Goal: Task Accomplishment & Management: Complete application form

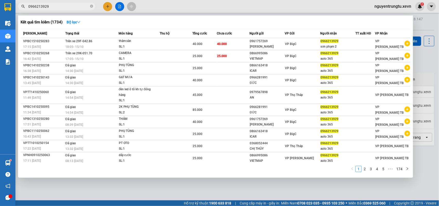
type input "0966213929"
click at [107, 8] on div at bounding box center [219, 103] width 439 height 206
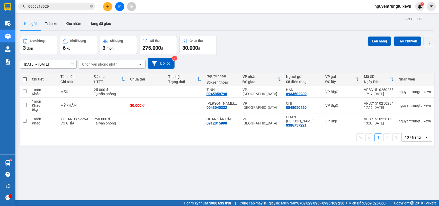
click at [107, 8] on icon "plus" at bounding box center [108, 7] width 4 height 4
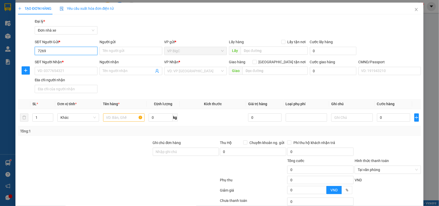
click at [76, 50] on input "7269" at bounding box center [66, 51] width 63 height 8
click at [75, 61] on div "0961757269 - [PERSON_NAME]" at bounding box center [66, 61] width 56 height 6
type input "0961757269"
type input "[PERSON_NAME]"
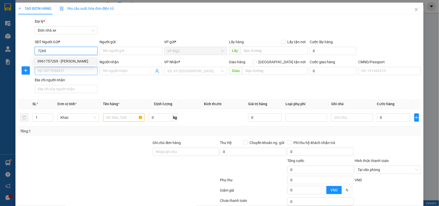
type input "0966213929"
type input "sơn phạm 2"
type input "0961757269"
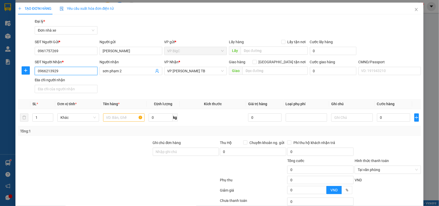
click at [82, 71] on input "0966213929" at bounding box center [66, 71] width 63 height 8
click at [82, 71] on input "9988" at bounding box center [66, 71] width 63 height 8
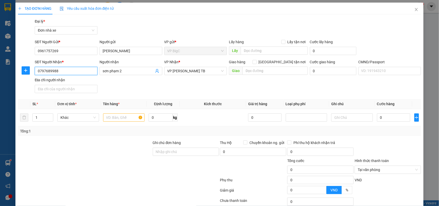
click at [82, 71] on input "0797689988" at bounding box center [66, 71] width 63 height 8
click at [44, 71] on input "0797689988" at bounding box center [66, 71] width 63 height 8
click at [81, 71] on input "0797689988" at bounding box center [66, 71] width 63 height 8
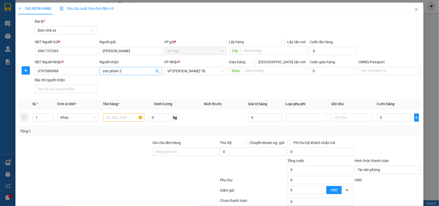
click at [155, 70] on icon "user-add" at bounding box center [157, 71] width 4 height 4
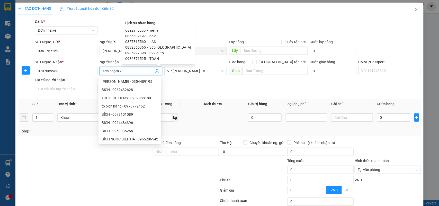
scroll to position [32, 0]
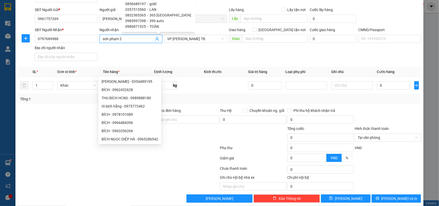
click at [192, 61] on div "SĐT Người Nhận * 0797689988 Người nhận sơn phạm 2 VP Nhận * VP Trần Phú TB Giao…" at bounding box center [228, 45] width 388 height 36
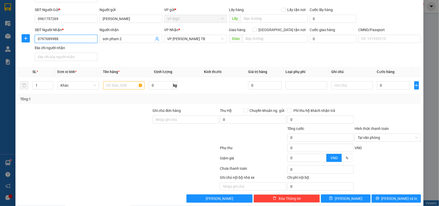
click at [58, 39] on input "0797689988" at bounding box center [66, 39] width 63 height 8
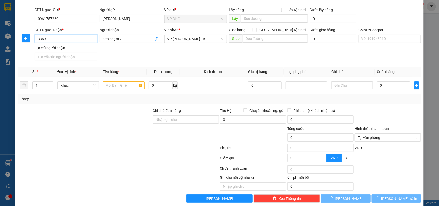
click at [60, 41] on input "3363" at bounding box center [66, 39] width 63 height 8
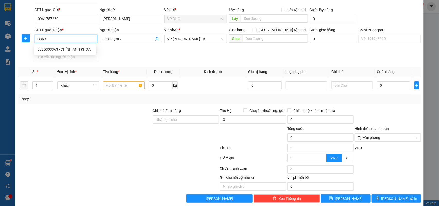
click at [60, 41] on input "3363" at bounding box center [66, 39] width 63 height 8
click at [63, 50] on div "0985303363 - CHÍNH ANH KHOA" at bounding box center [66, 50] width 56 height 6
type input "0985303363"
type input "CHÍNH ANH KHOA"
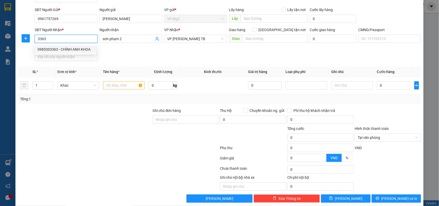
type input "037086005573 [PERSON_NAME]"
type input "0985303363"
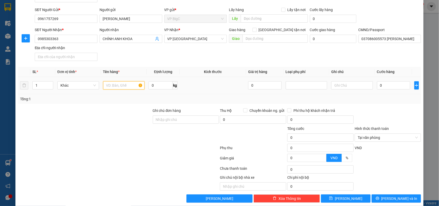
click at [114, 83] on input "text" at bounding box center [124, 85] width 42 height 8
type input "hàng may"
click at [385, 85] on input "0" at bounding box center [393, 85] width 33 height 8
type input "2"
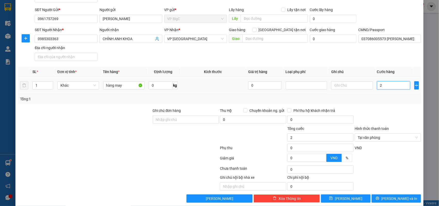
type input "25"
type input "25.000"
click at [387, 102] on div "Tổng: 1" at bounding box center [219, 99] width 403 height 10
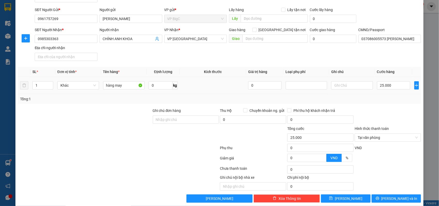
scroll to position [39, 0]
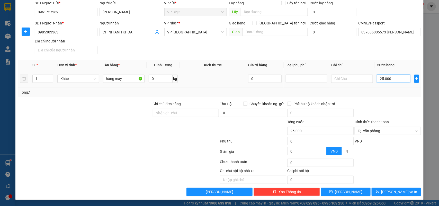
click at [385, 82] on input "25.000" at bounding box center [393, 79] width 33 height 8
click at [383, 95] on div "Tổng: 1" at bounding box center [219, 92] width 403 height 10
drag, startPoint x: 419, startPoint y: 102, endPoint x: 415, endPoint y: 104, distance: 5.0
click at [420, 102] on div "TẠO ĐƠN HÀNG Yêu cầu xuất hóa đơn điện tử Transit Pickup Surcharge Ids Transit …" at bounding box center [219, 103] width 439 height 206
type input "25.000"
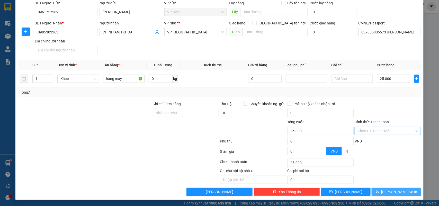
click at [399, 188] on button "[PERSON_NAME] và In" at bounding box center [396, 192] width 49 height 8
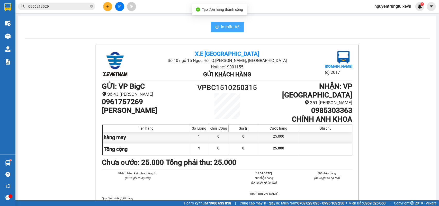
click at [230, 29] on span "In mẫu A5" at bounding box center [230, 27] width 19 height 6
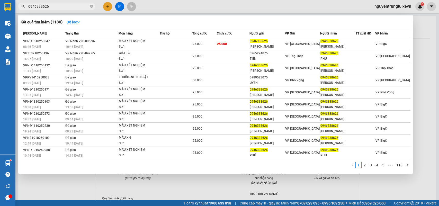
click at [59, 6] on input "0946338626" at bounding box center [58, 7] width 61 height 6
type input "0797689988"
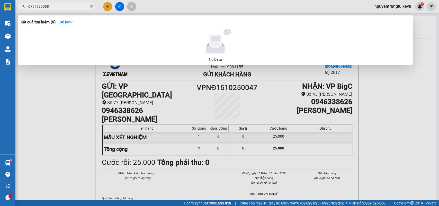
click at [103, 8] on div at bounding box center [219, 103] width 439 height 206
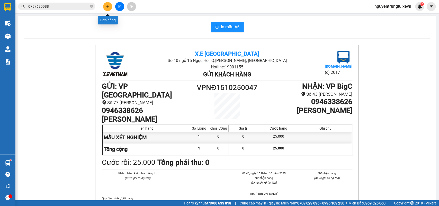
click at [106, 6] on icon "plus" at bounding box center [108, 7] width 4 height 4
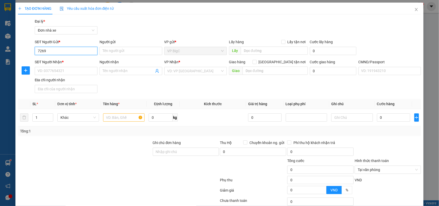
click at [50, 51] on input "7269" at bounding box center [66, 51] width 63 height 8
click at [56, 62] on div "0961757269 - [PERSON_NAME]" at bounding box center [66, 61] width 56 height 6
type input "0961757269"
type input "[PERSON_NAME]"
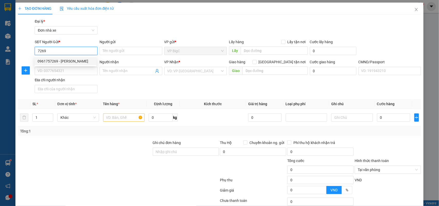
type input "0985303363"
type input "CHÍNH ANH KHOA"
type input "037086005573 [PERSON_NAME]"
type input "0961757269"
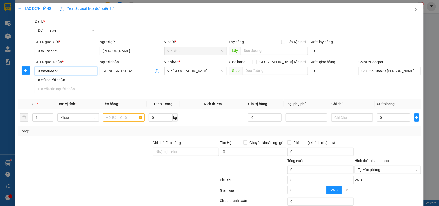
click at [63, 71] on input "0985303363" at bounding box center [66, 71] width 63 height 8
paste input "797689988"
click at [67, 71] on input "0797689988" at bounding box center [66, 71] width 63 height 8
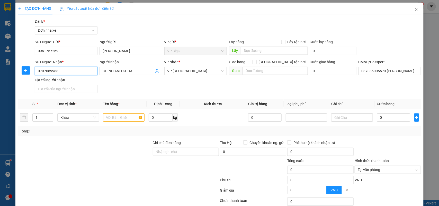
click at [67, 71] on input "0797689988" at bounding box center [66, 71] width 63 height 8
type input "0797689988"
click at [128, 69] on input "CHÍNH ANH KHOA" at bounding box center [128, 71] width 51 height 6
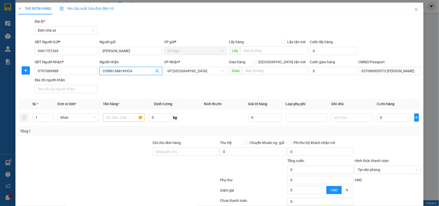
click at [128, 69] on input "CHÍNH ANH KHOA" at bounding box center [128, 71] width 51 height 6
click at [170, 71] on span "VP [GEOGRAPHIC_DATA]" at bounding box center [195, 71] width 57 height 8
type input "nt oto"
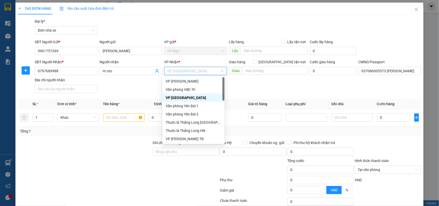
type input "s"
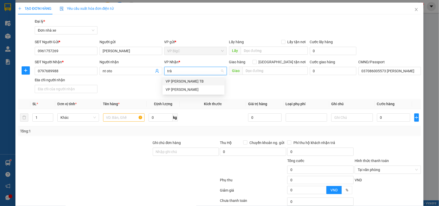
type input "tràn"
click at [188, 81] on div "VP [PERSON_NAME] TB" at bounding box center [194, 81] width 56 height 6
click at [268, 92] on div "SĐT Người Nhận * 0797689988 Người nhận nt oto VP Nhận * VP [PERSON_NAME] TB VP …" at bounding box center [228, 77] width 388 height 36
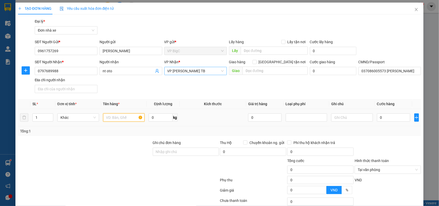
click at [115, 114] on input "text" at bounding box center [124, 117] width 42 height 8
type input "thảm sàn"
click at [242, 105] on th "Kích thước" at bounding box center [213, 104] width 66 height 10
click at [377, 116] on input "0" at bounding box center [393, 117] width 33 height 8
type input "4"
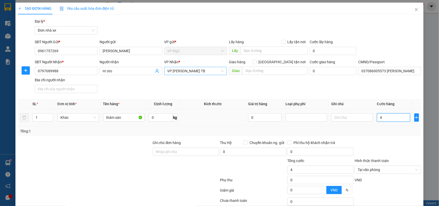
type input "4"
type input "40"
type input "40.000"
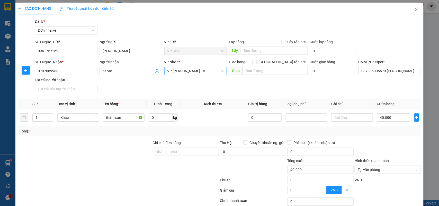
click at [381, 135] on div "Tổng: 1" at bounding box center [219, 131] width 403 height 10
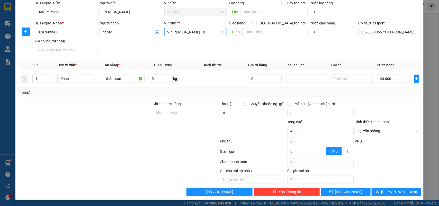
drag, startPoint x: 407, startPoint y: 116, endPoint x: 421, endPoint y: 134, distance: 22.5
click at [410, 121] on form "Ghi chú đơn hàng Thu Hộ Chuyển khoản ng. gửi 0 Phí thu hộ khách nhận trả 0 Tổng…" at bounding box center [219, 129] width 403 height 57
type input "40.000"
click at [403, 187] on div "Transit Pickup Surcharge Ids Transit Deliver Surcharge Ids Transit Deliver Surc…" at bounding box center [219, 88] width 403 height 216
click at [402, 190] on span "[PERSON_NAME] và In" at bounding box center [399, 192] width 36 height 6
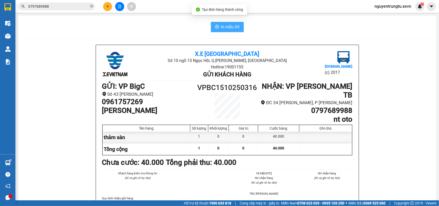
click at [230, 30] on button "In mẫu A5" at bounding box center [227, 27] width 33 height 10
